Goal: Communication & Community: Answer question/provide support

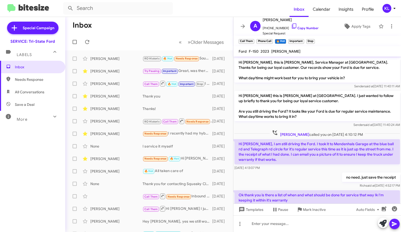
scroll to position [396, 0]
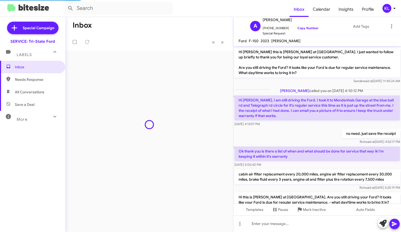
scroll to position [351, 0]
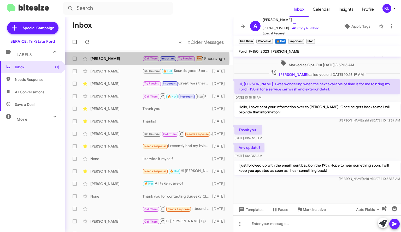
click at [123, 58] on div "[PERSON_NAME]" at bounding box center [116, 58] width 52 height 5
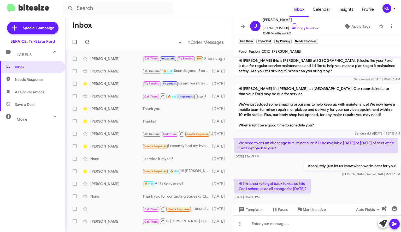
scroll to position [274, 0]
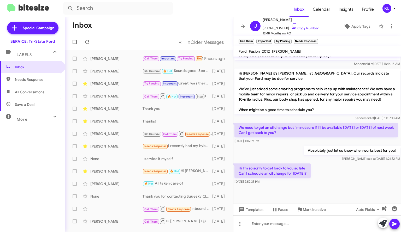
click at [305, 29] on link "Copy Number" at bounding box center [304, 28] width 27 height 4
click at [295, 27] on link "Copy Number" at bounding box center [304, 28] width 27 height 4
click at [300, 226] on div at bounding box center [317, 224] width 168 height 17
click at [365, 163] on div "Hi I'm so sorry to get back to you so late Can I schedule an oil change for [DA…" at bounding box center [317, 174] width 168 height 23
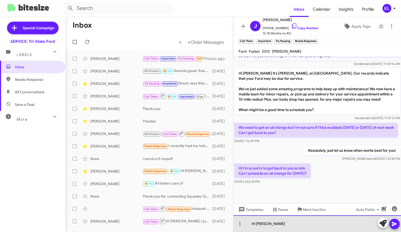
click at [286, 225] on div "Hi [PERSON_NAME]" at bounding box center [317, 224] width 168 height 17
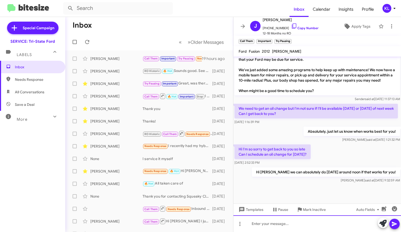
scroll to position [292, 0]
click at [117, 74] on div "[PERSON_NAME]" at bounding box center [116, 71] width 52 height 5
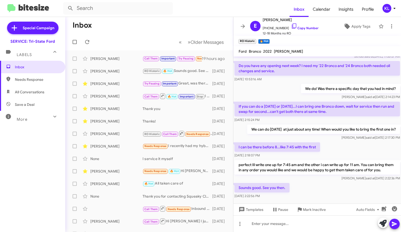
scroll to position [311, 0]
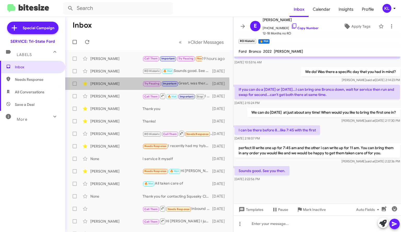
click at [116, 85] on div "[PERSON_NAME]" at bounding box center [116, 83] width 52 height 5
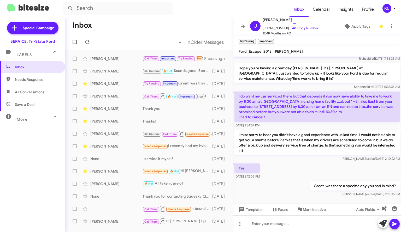
scroll to position [304, 0]
